Goal: Information Seeking & Learning: Learn about a topic

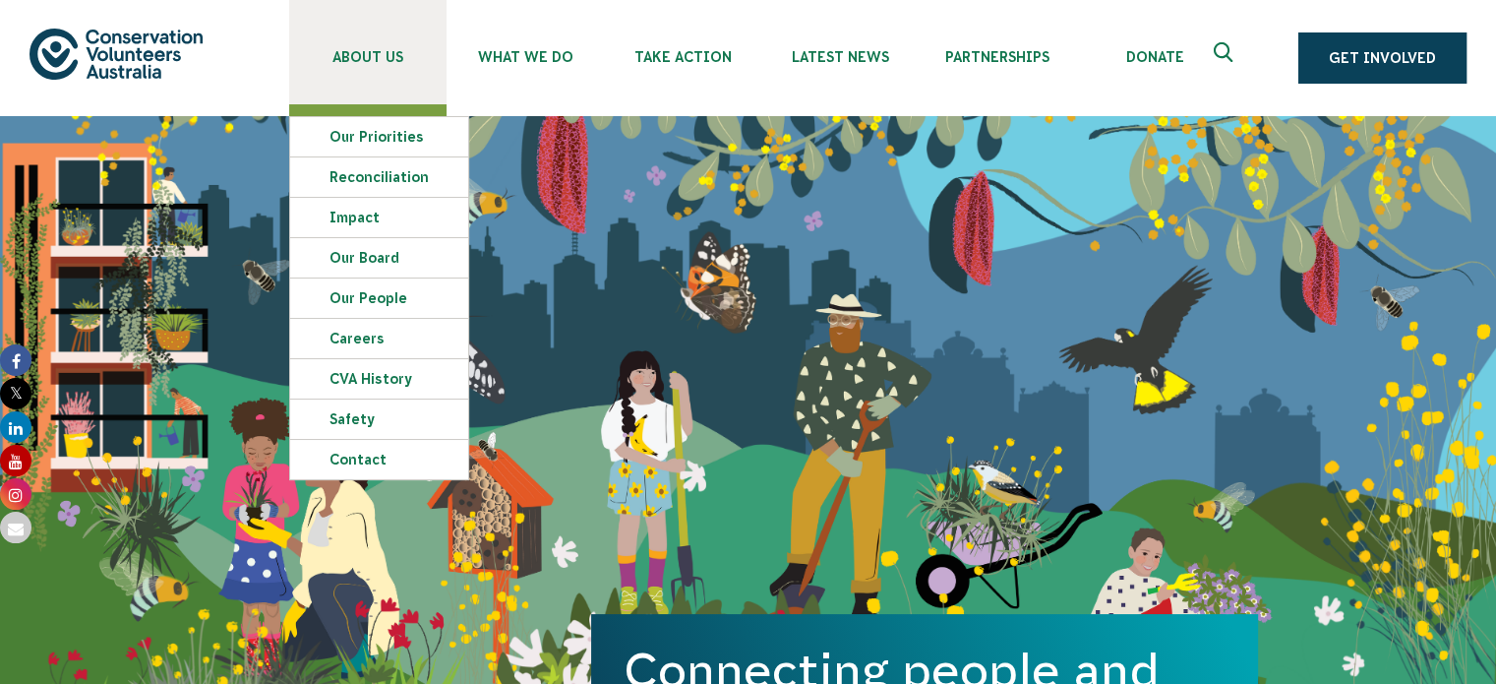
click at [362, 50] on span "About Us" at bounding box center [367, 57] width 157 height 16
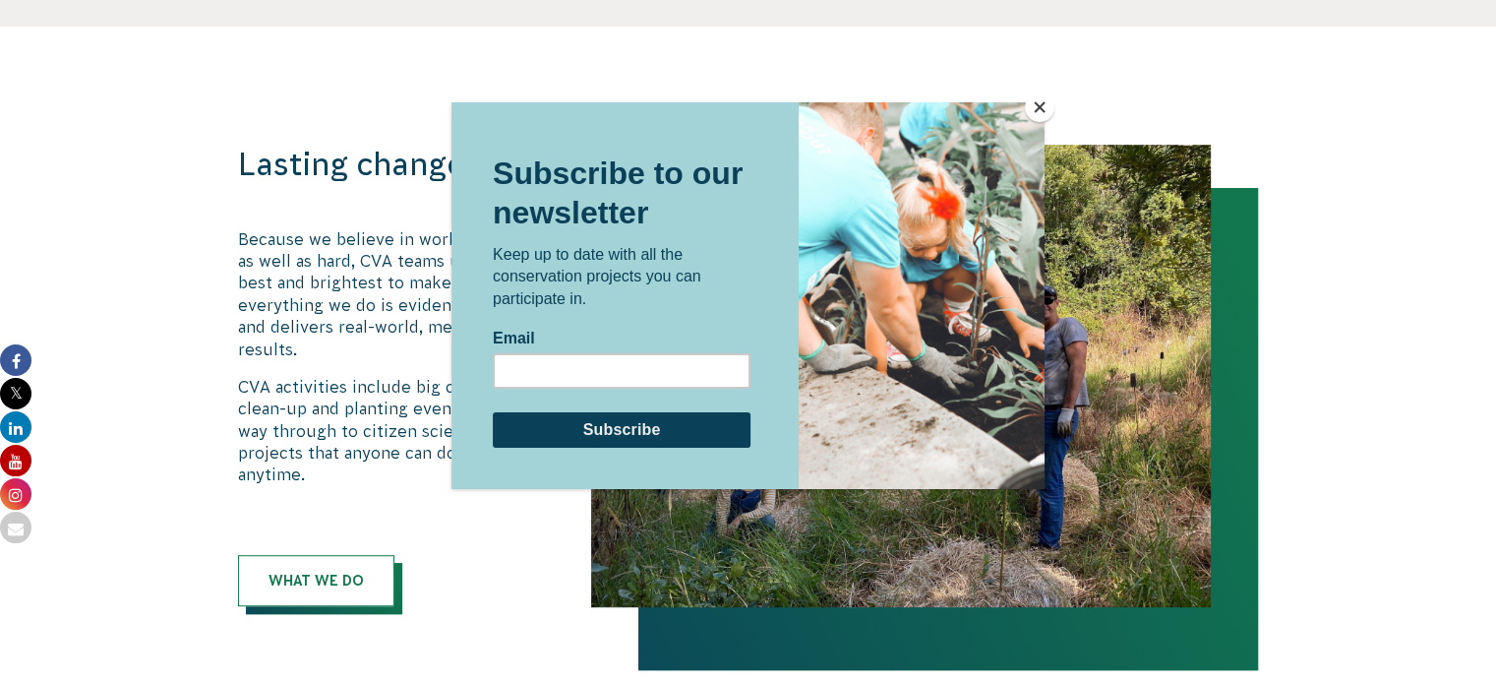
scroll to position [1672, 0]
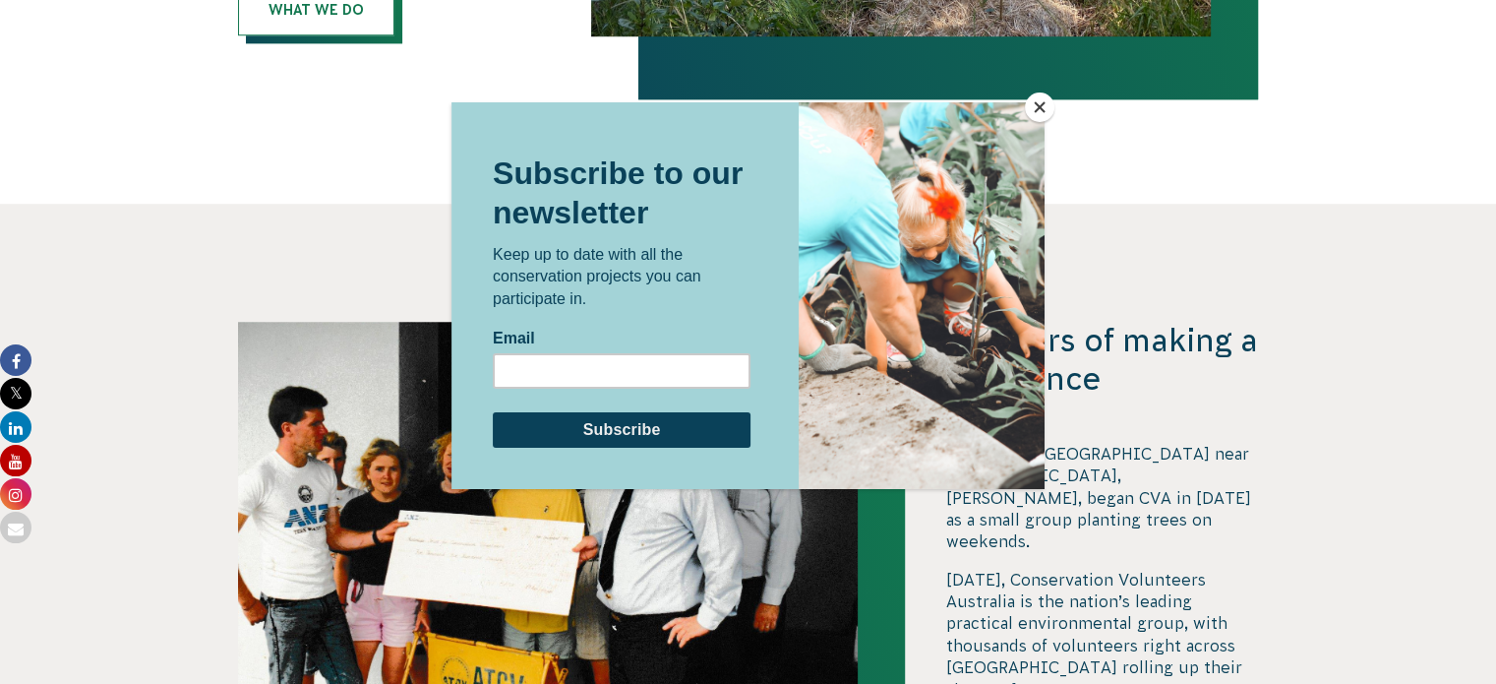
click at [1039, 105] on button "Close" at bounding box center [1040, 107] width 30 height 30
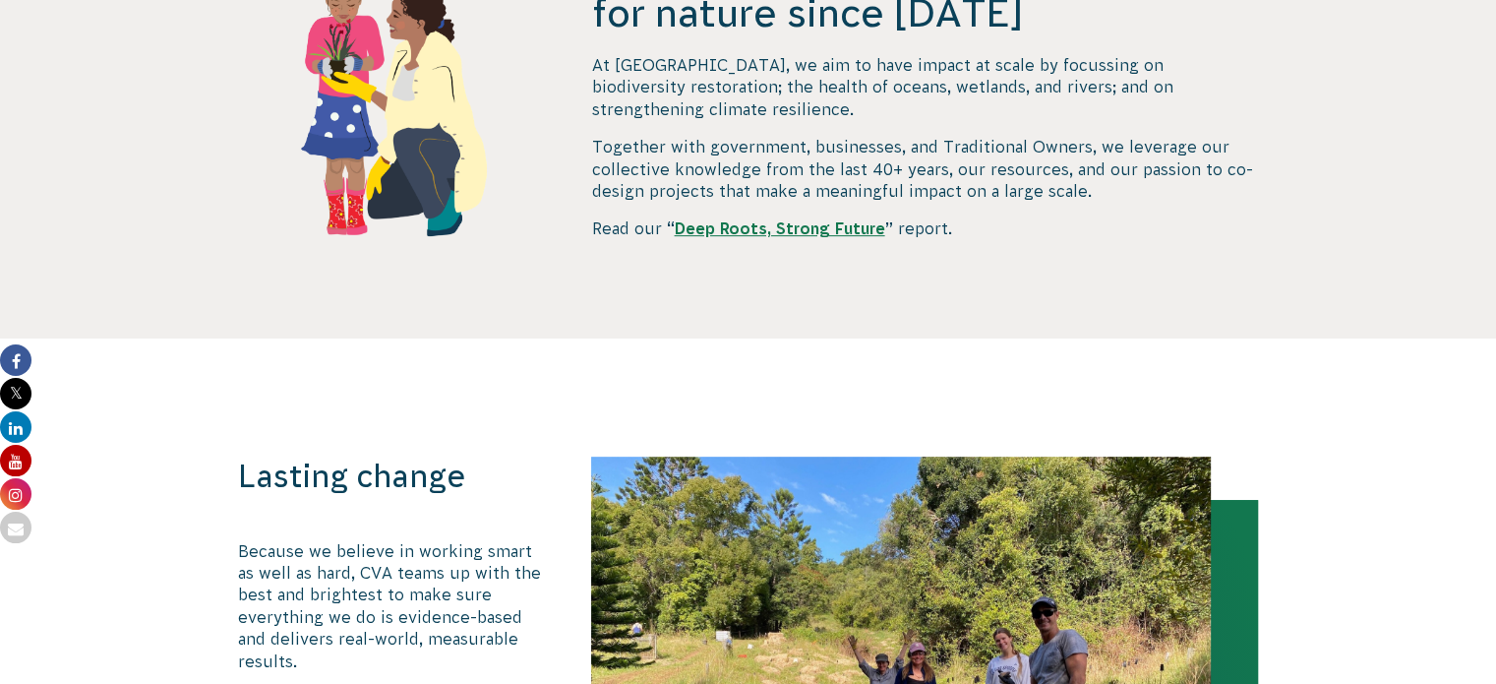
scroll to position [0, 0]
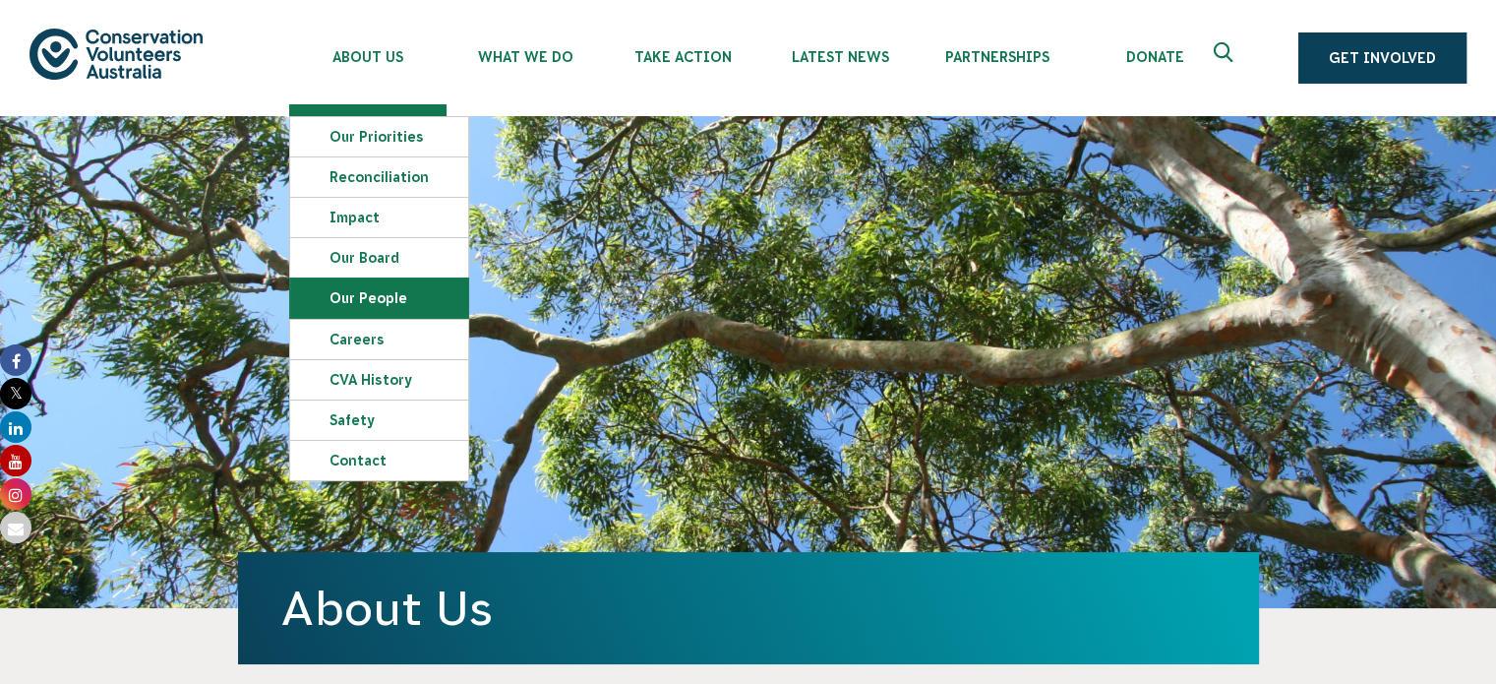
click at [375, 296] on link "Our People" at bounding box center [379, 297] width 178 height 39
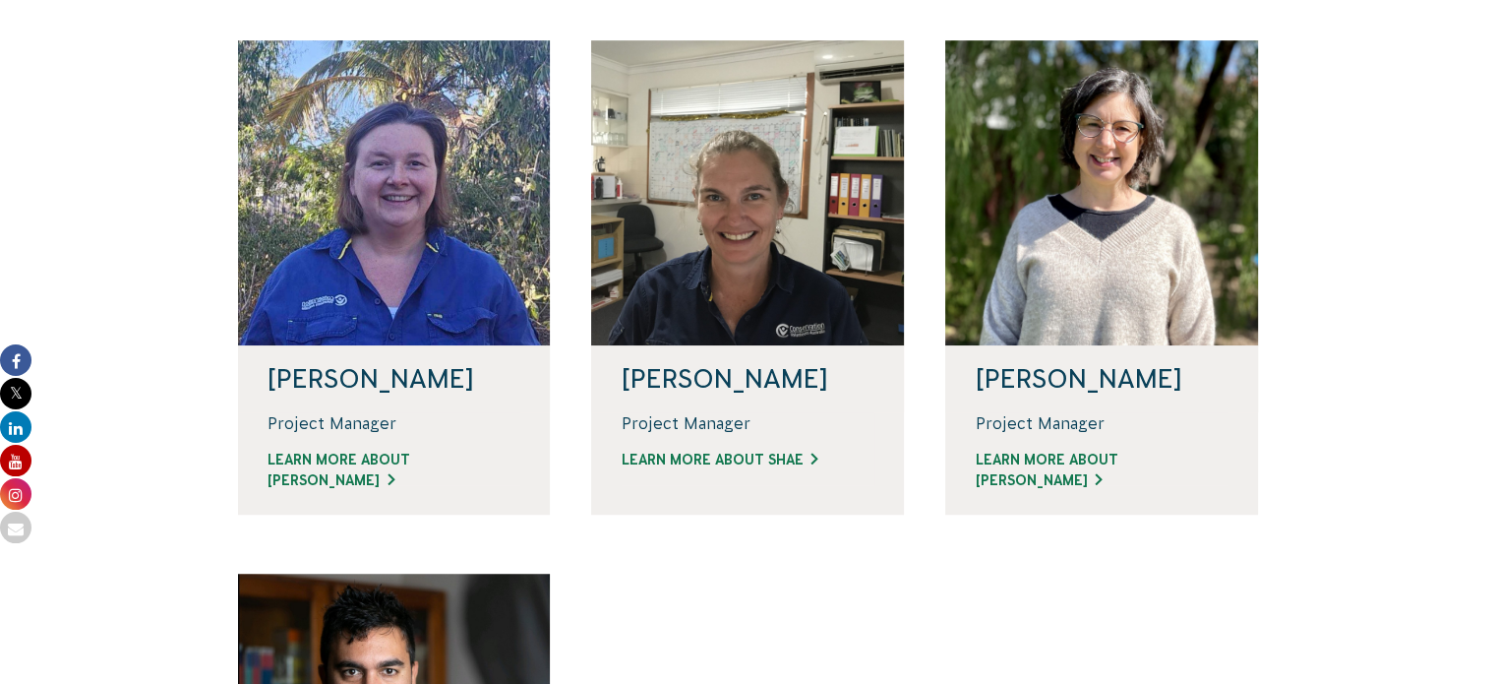
scroll to position [1342, 0]
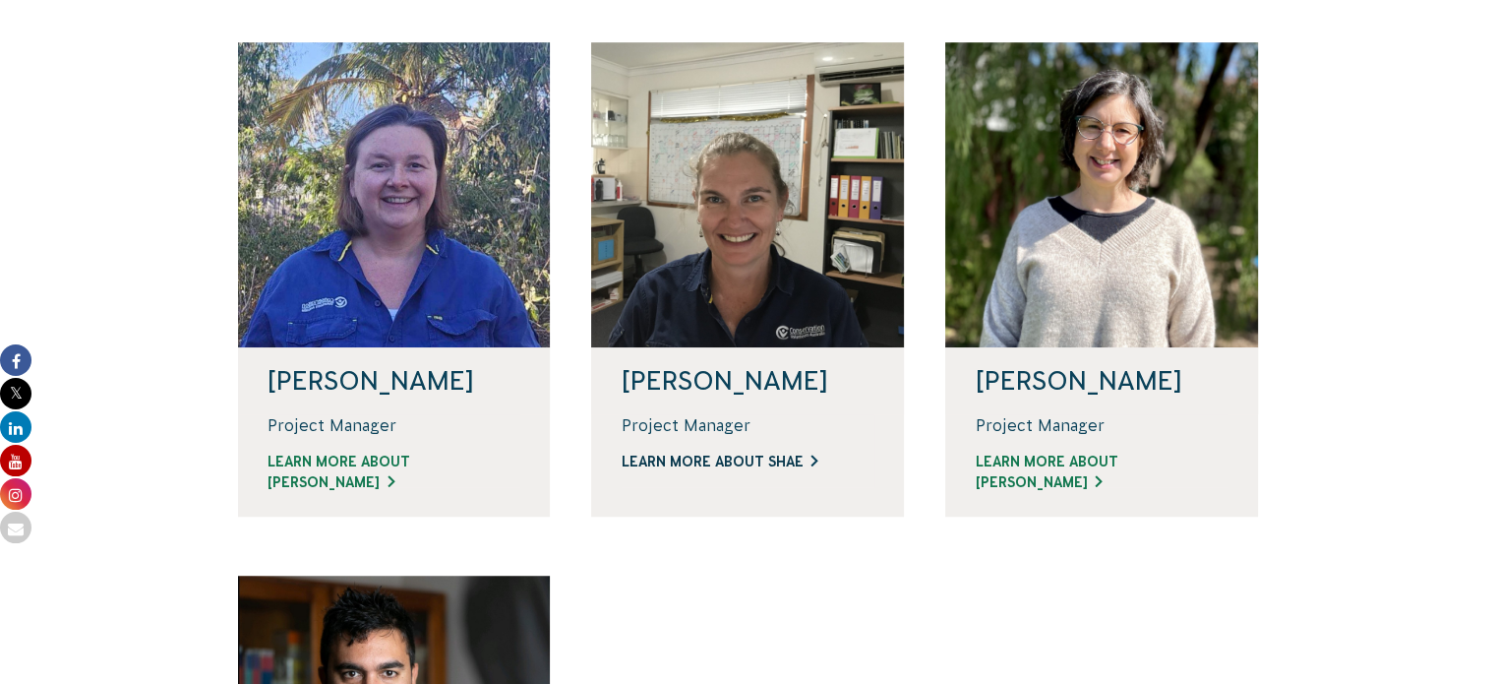
click at [741, 463] on link "Learn more about Shae" at bounding box center [748, 461] width 254 height 21
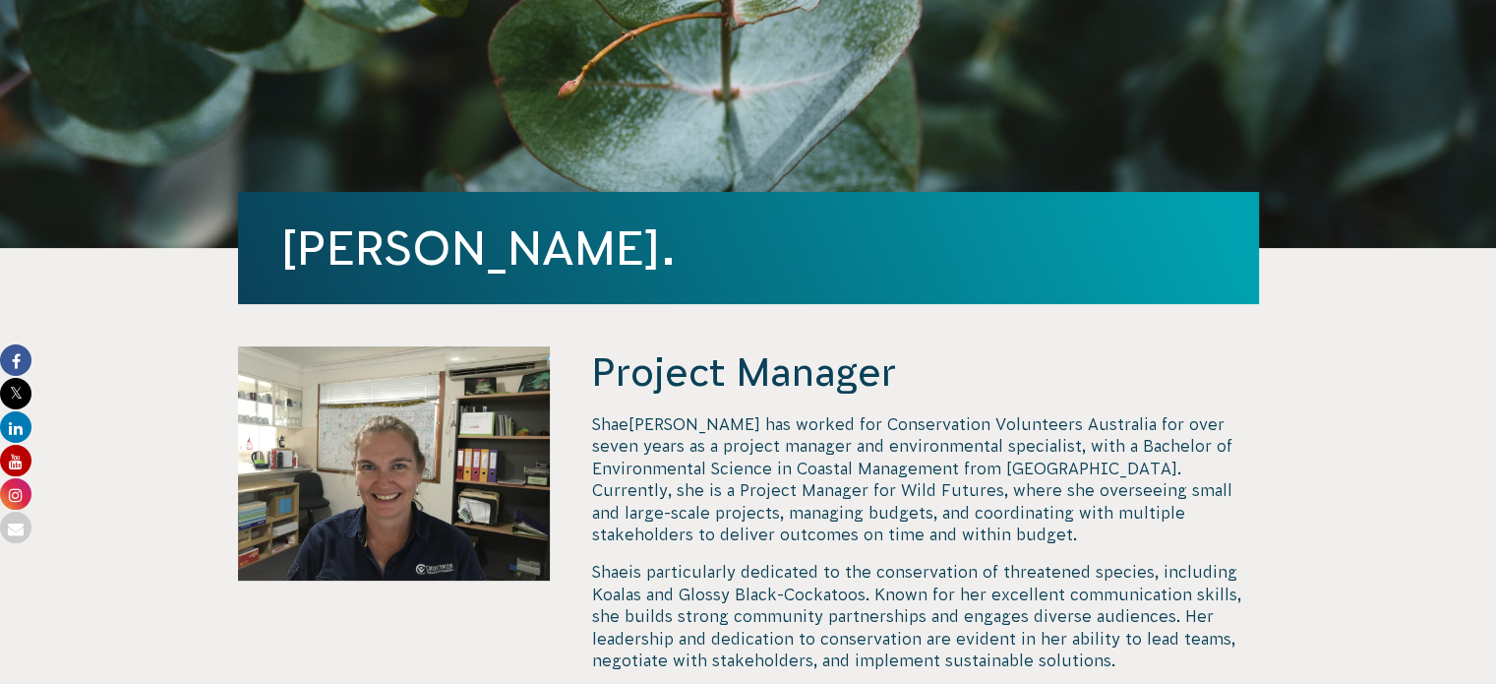
scroll to position [358, 0]
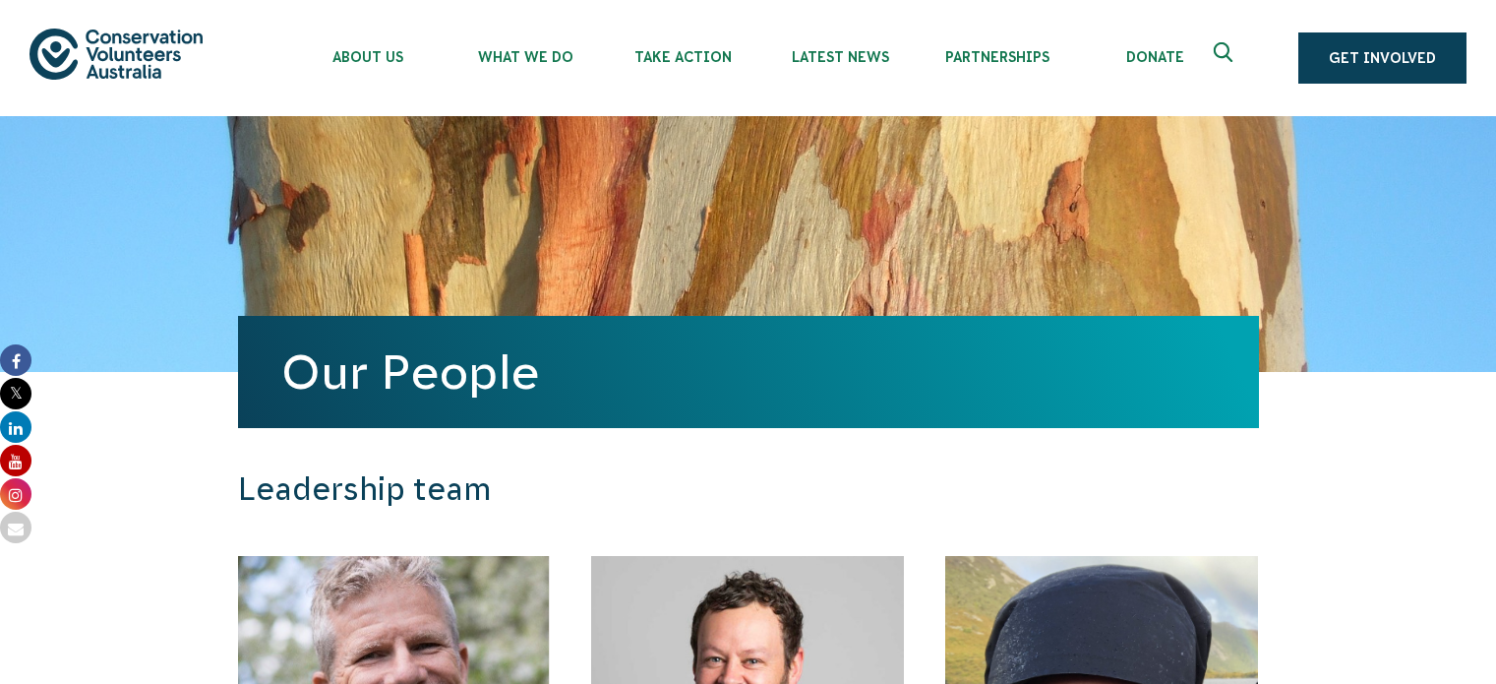
scroll to position [1342, 0]
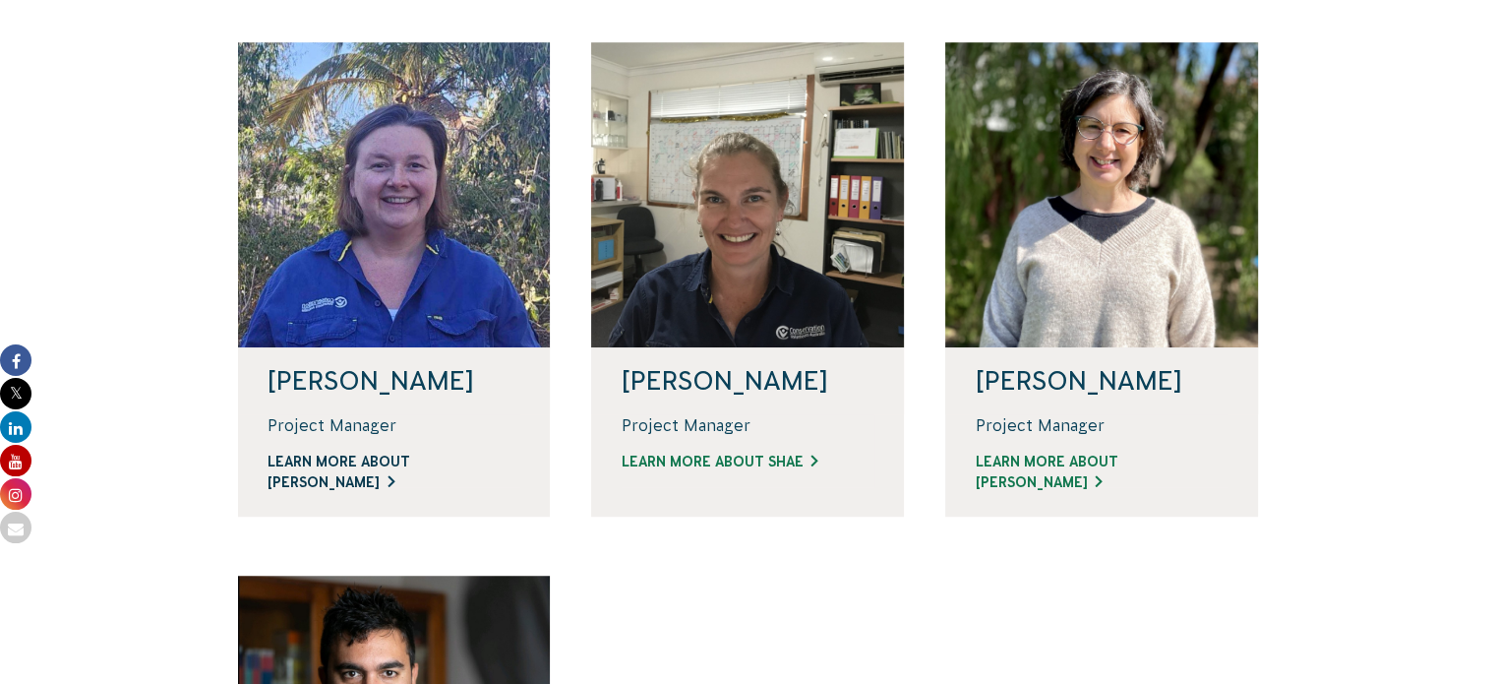
click at [405, 457] on link "Learn more about [PERSON_NAME]" at bounding box center [395, 471] width 254 height 41
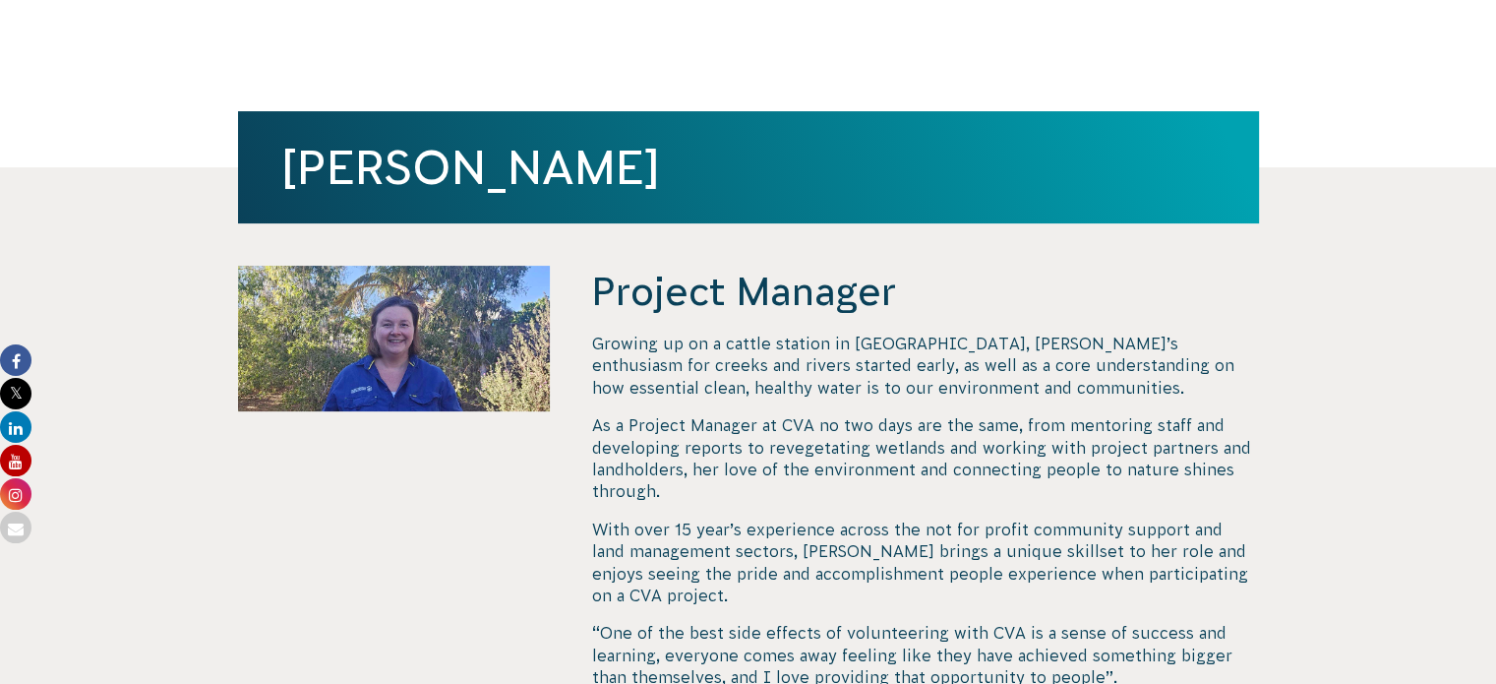
scroll to position [440, 0]
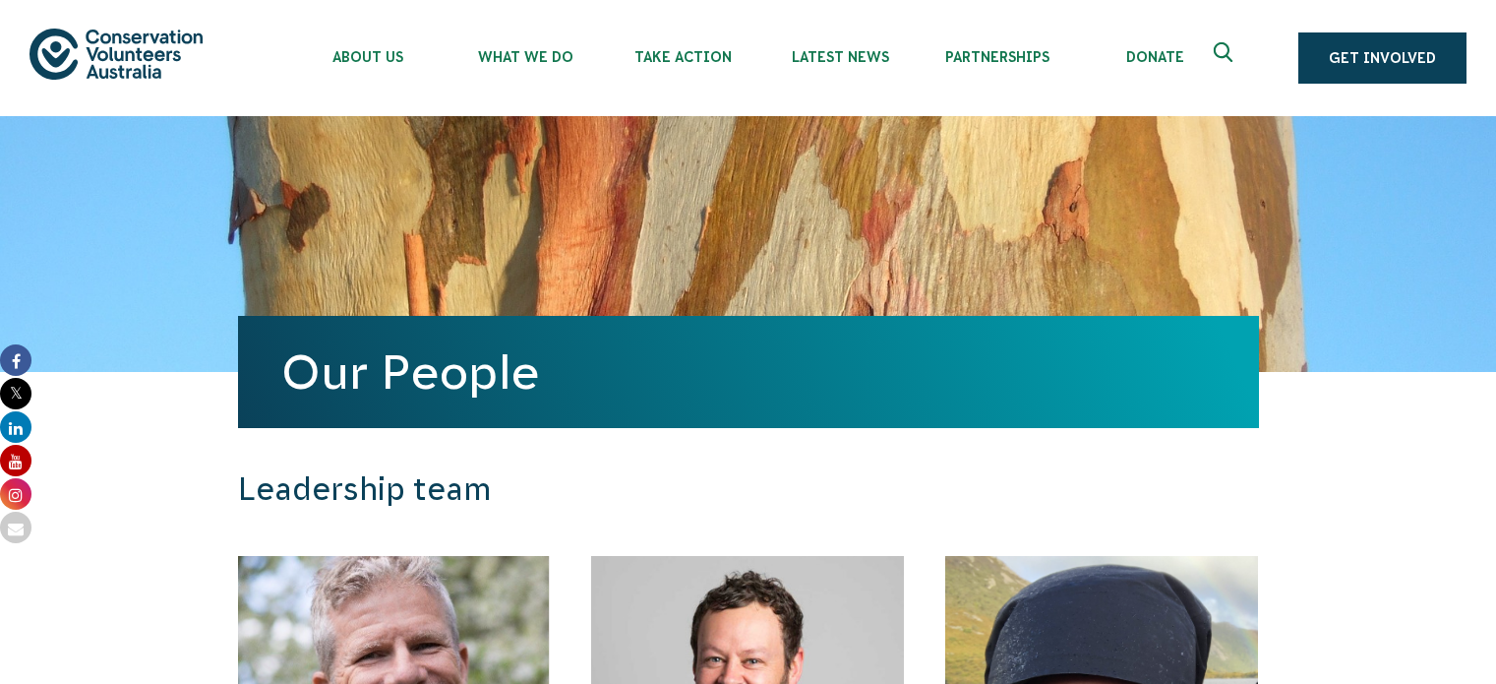
scroll to position [1342, 0]
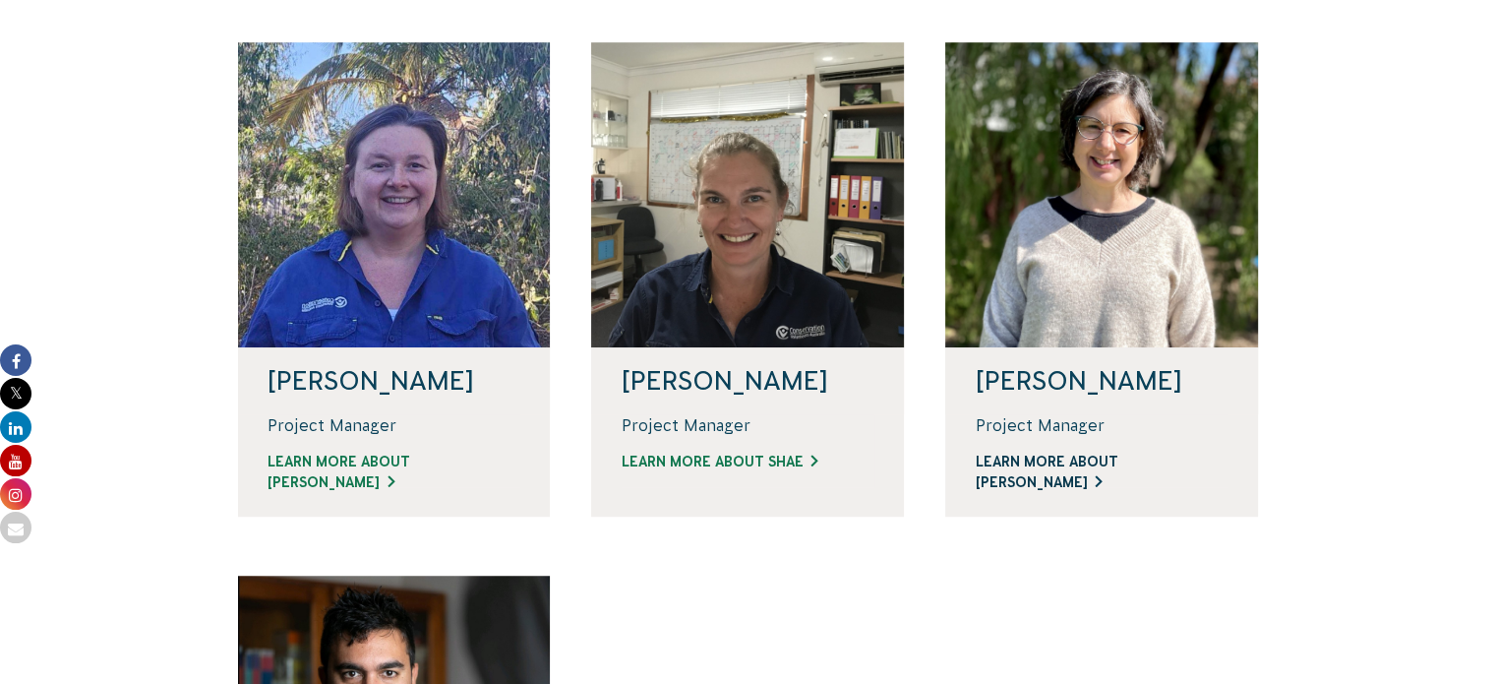
click at [1006, 460] on link "Learn more about [PERSON_NAME]" at bounding box center [1102, 471] width 254 height 41
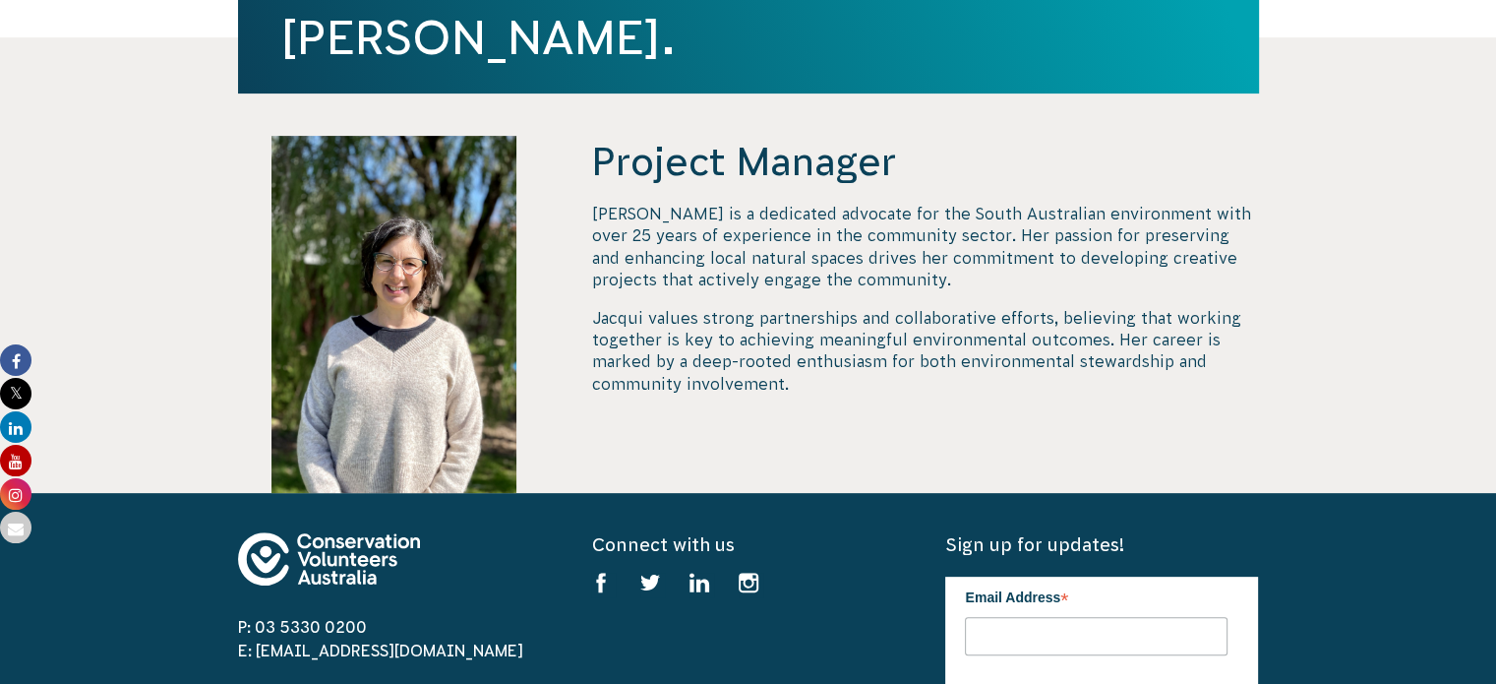
scroll to position [431, 0]
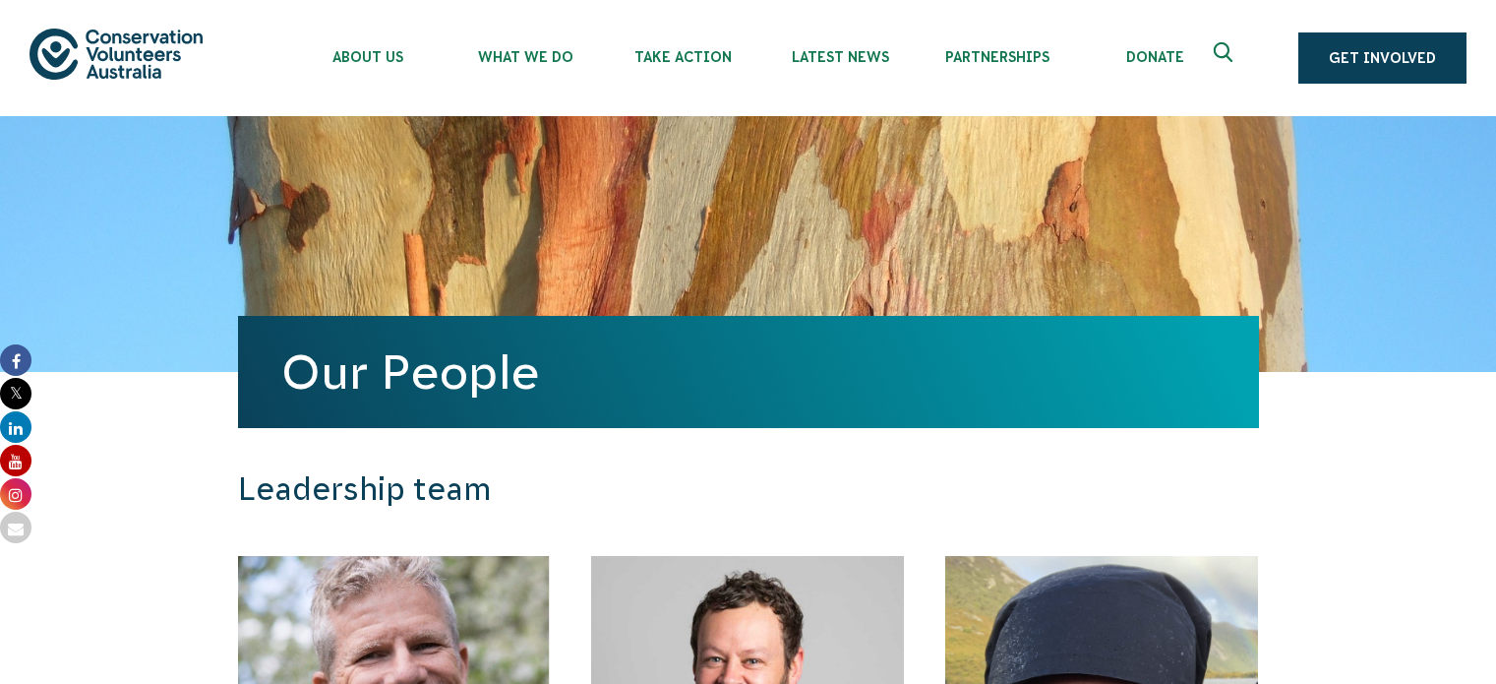
scroll to position [1342, 0]
